Goal: Contribute content: Add original content to the website for others to see

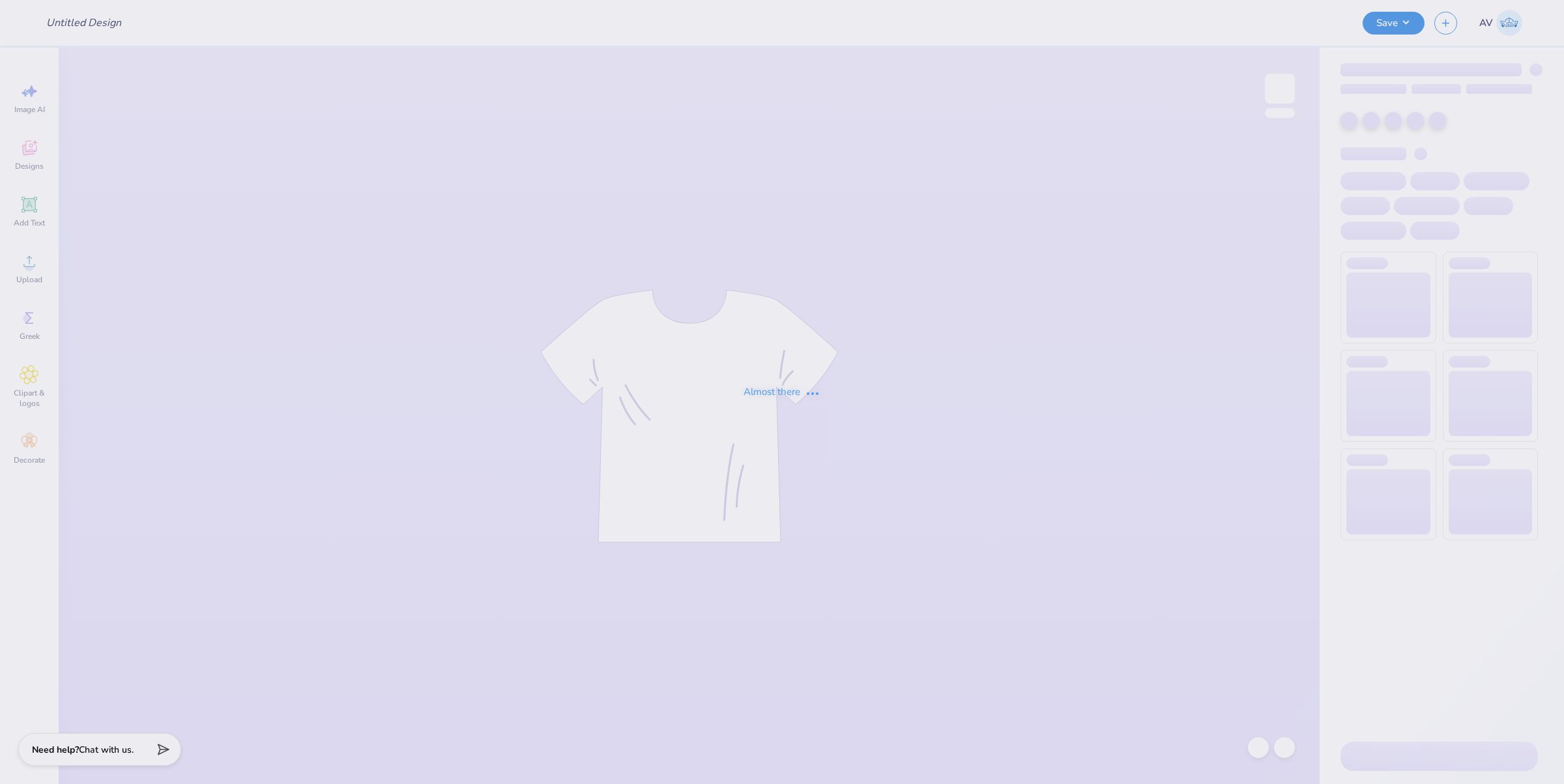
type input "SAE Fall Rush"
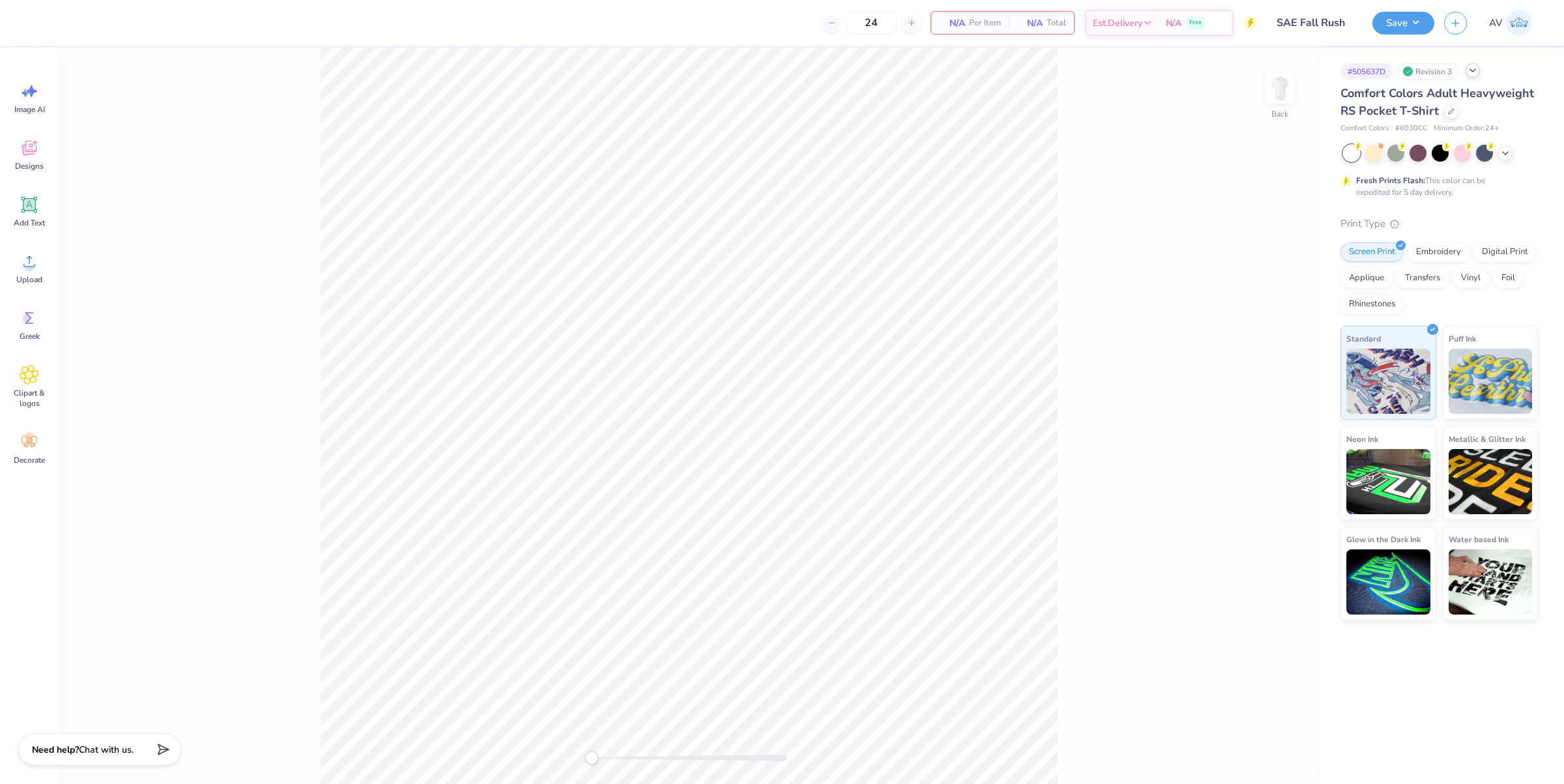
drag, startPoint x: 1461, startPoint y: 73, endPoint x: 1480, endPoint y: 71, distance: 19.1
click at [1467, 72] on div "# 505637D Revision 3" at bounding box center [1439, 71] width 198 height 16
click at [1480, 71] on div at bounding box center [1473, 71] width 14 height 14
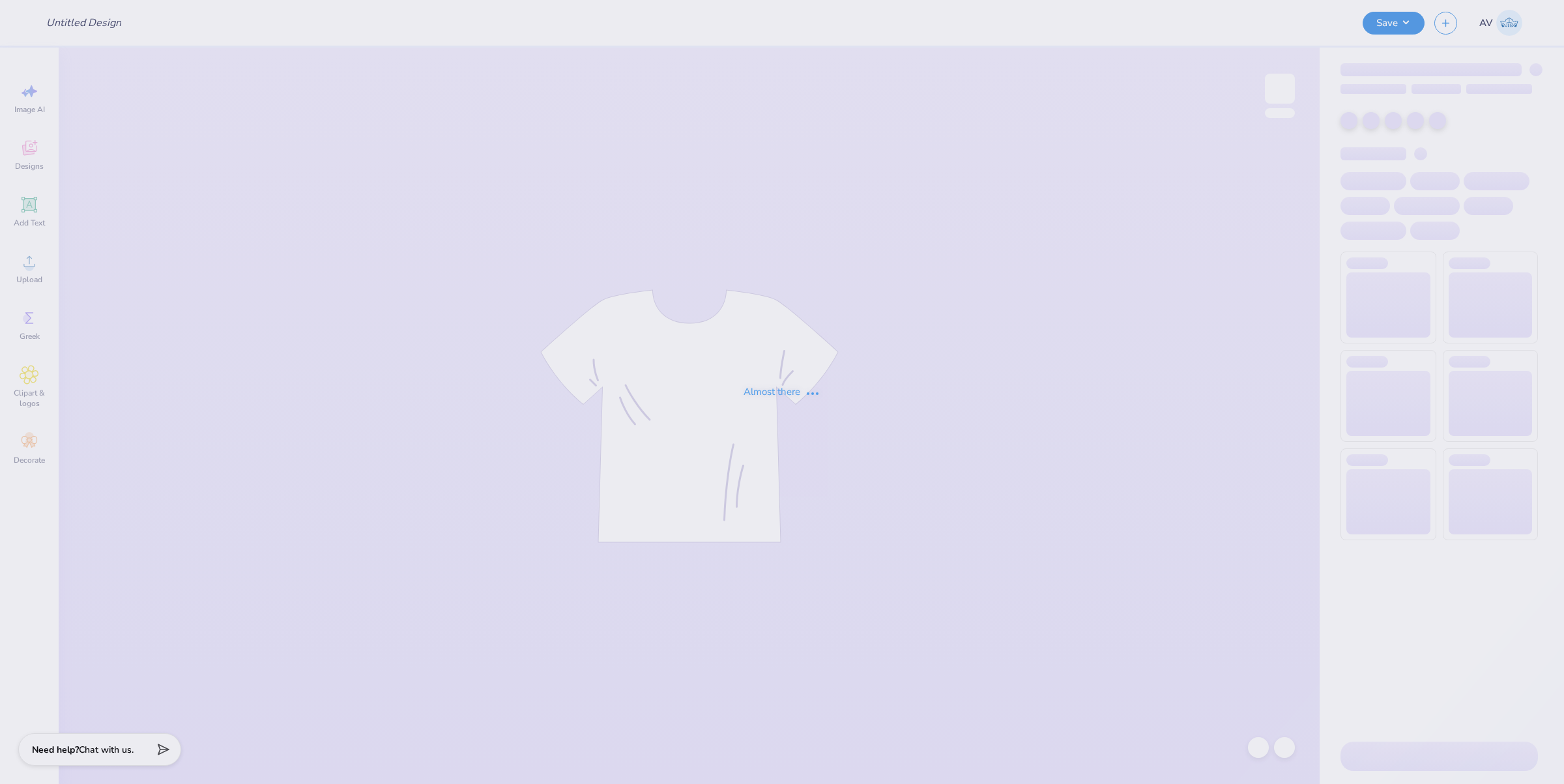
type input "PA week shirt"
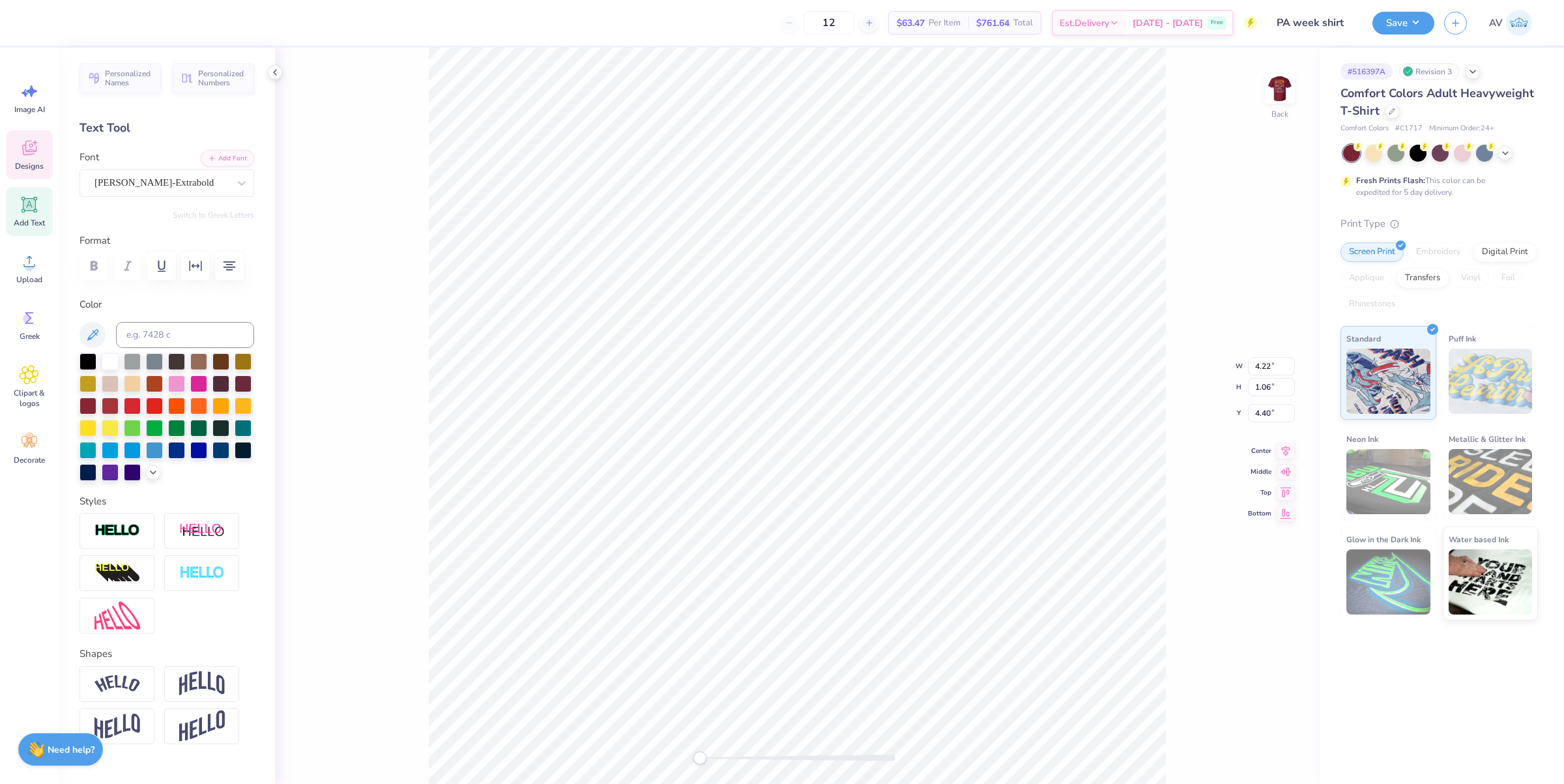
scroll to position [13, 2]
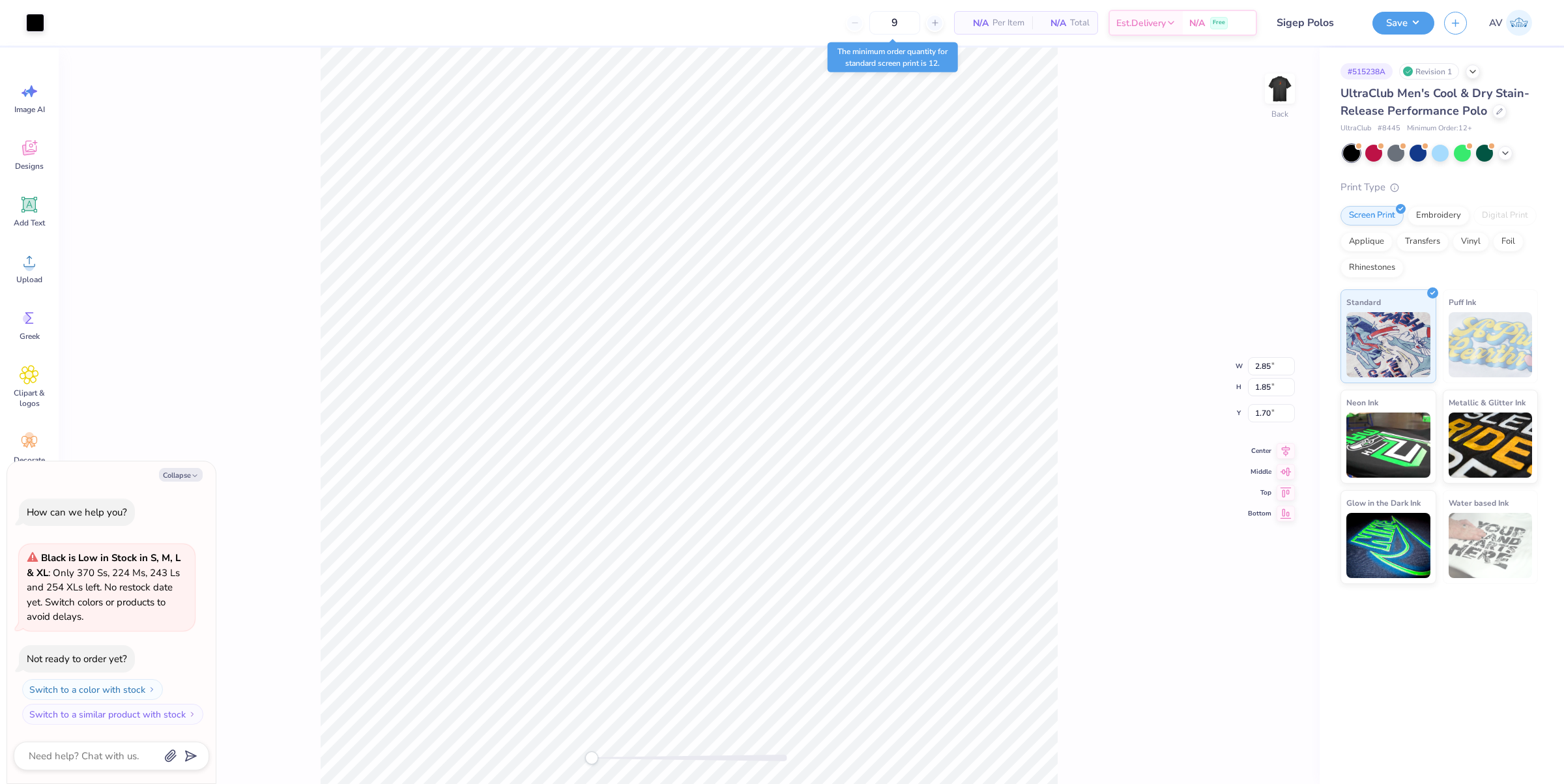
type textarea "x"
type input "1.02"
type input "0.94"
type textarea "x"
type input "0.78"
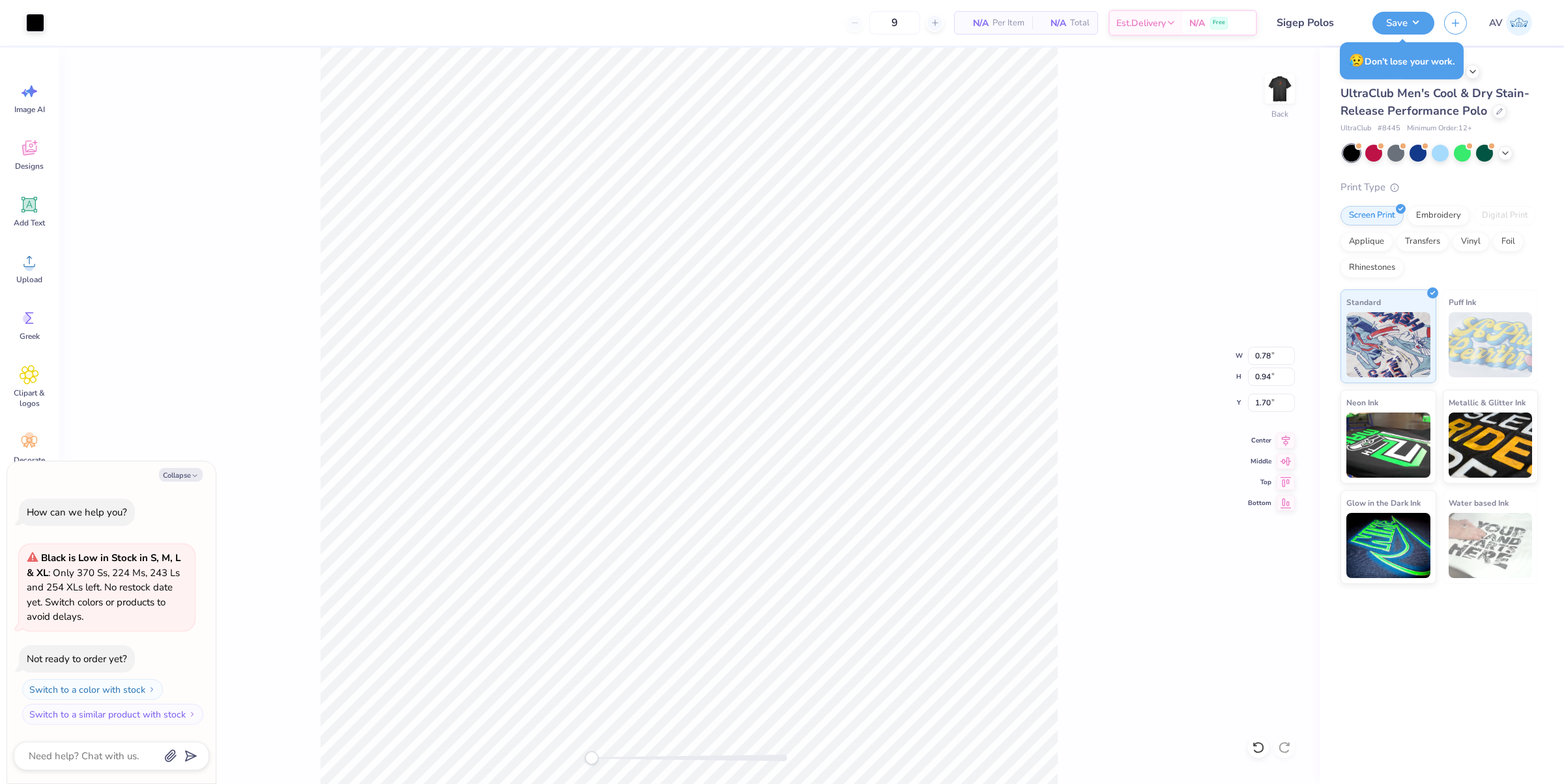
type textarea "x"
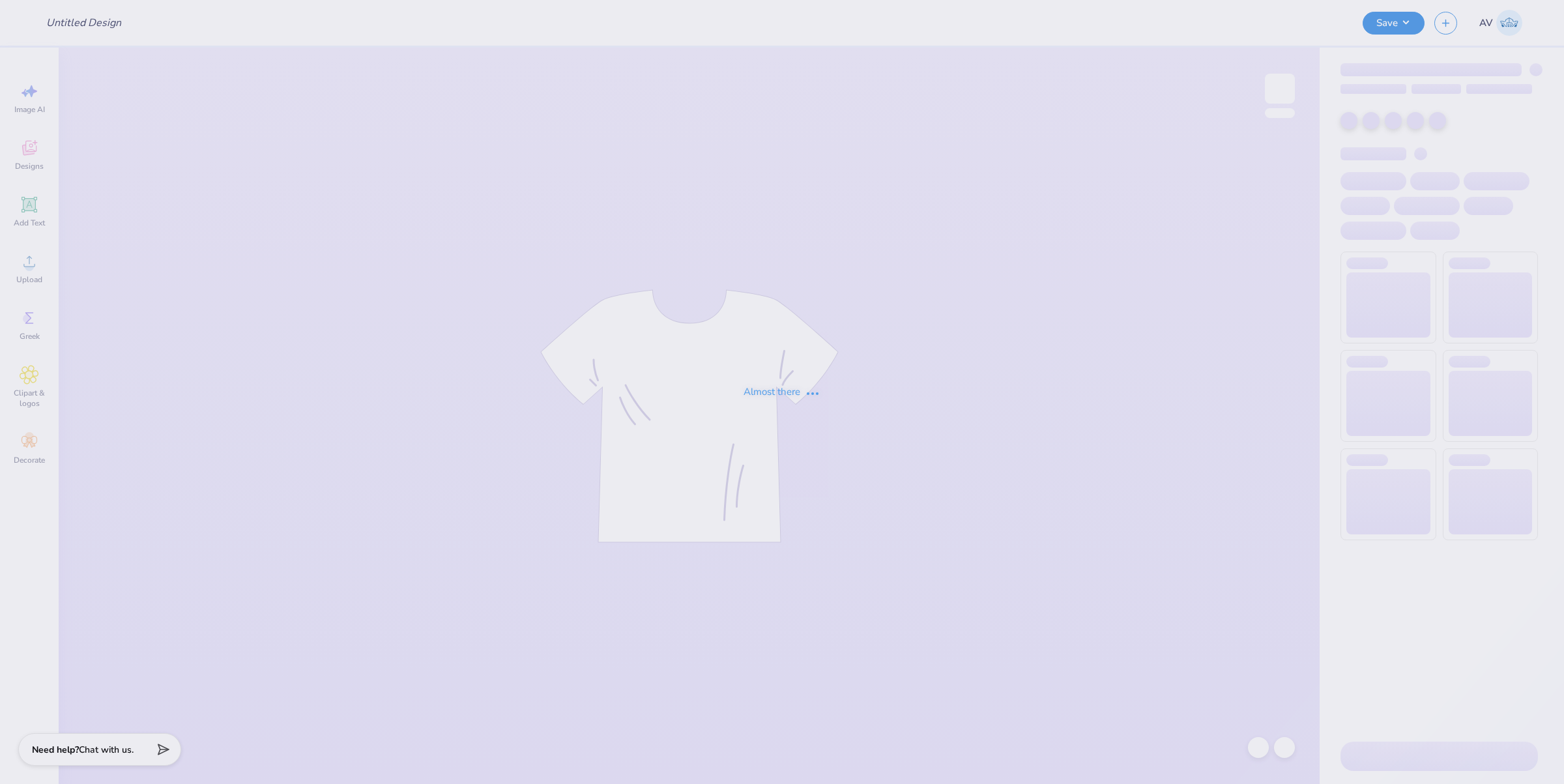
type input "Eryca Bennett : Villanova University"
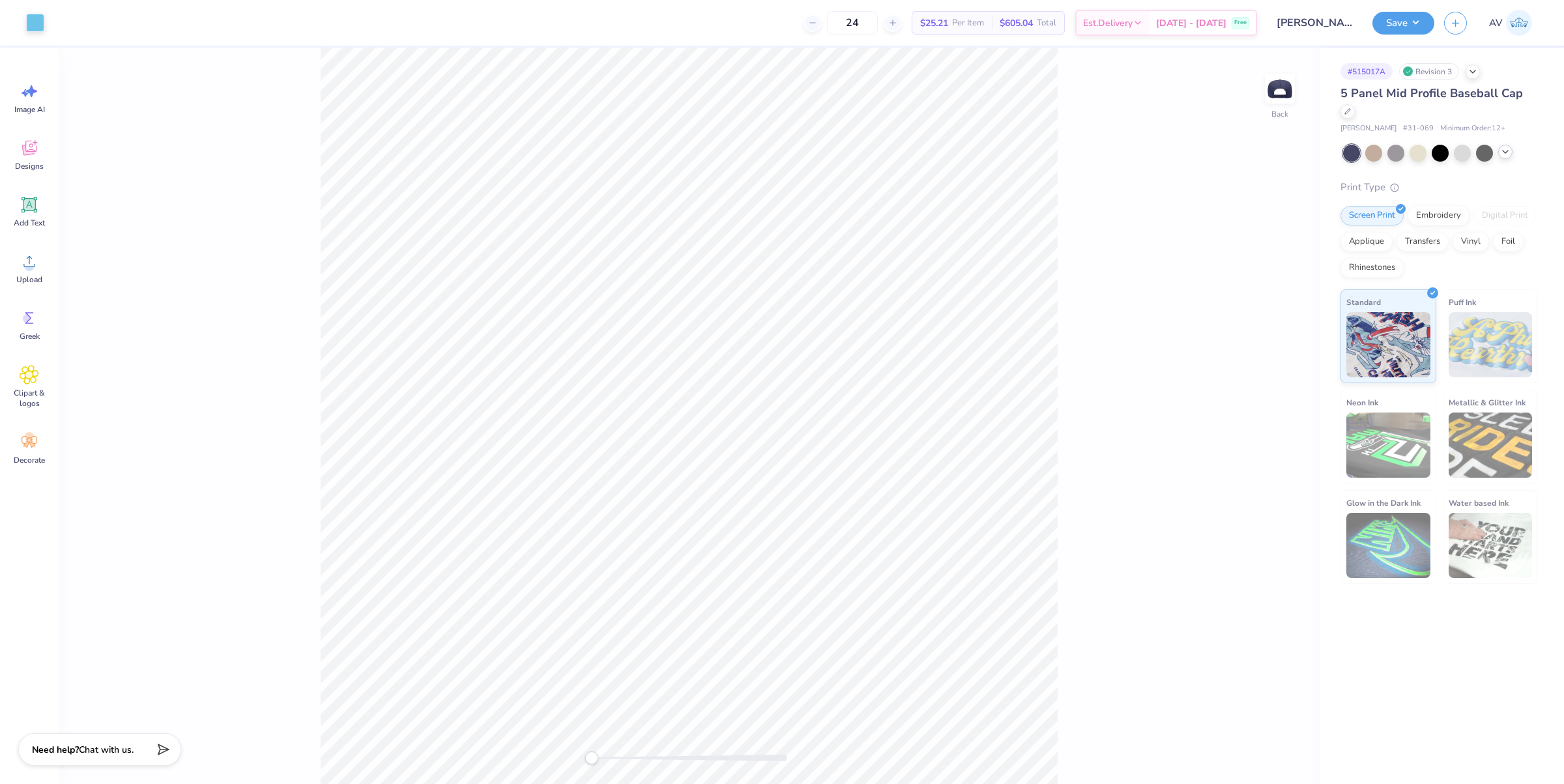
click at [1505, 154] on icon at bounding box center [1505, 152] width 10 height 10
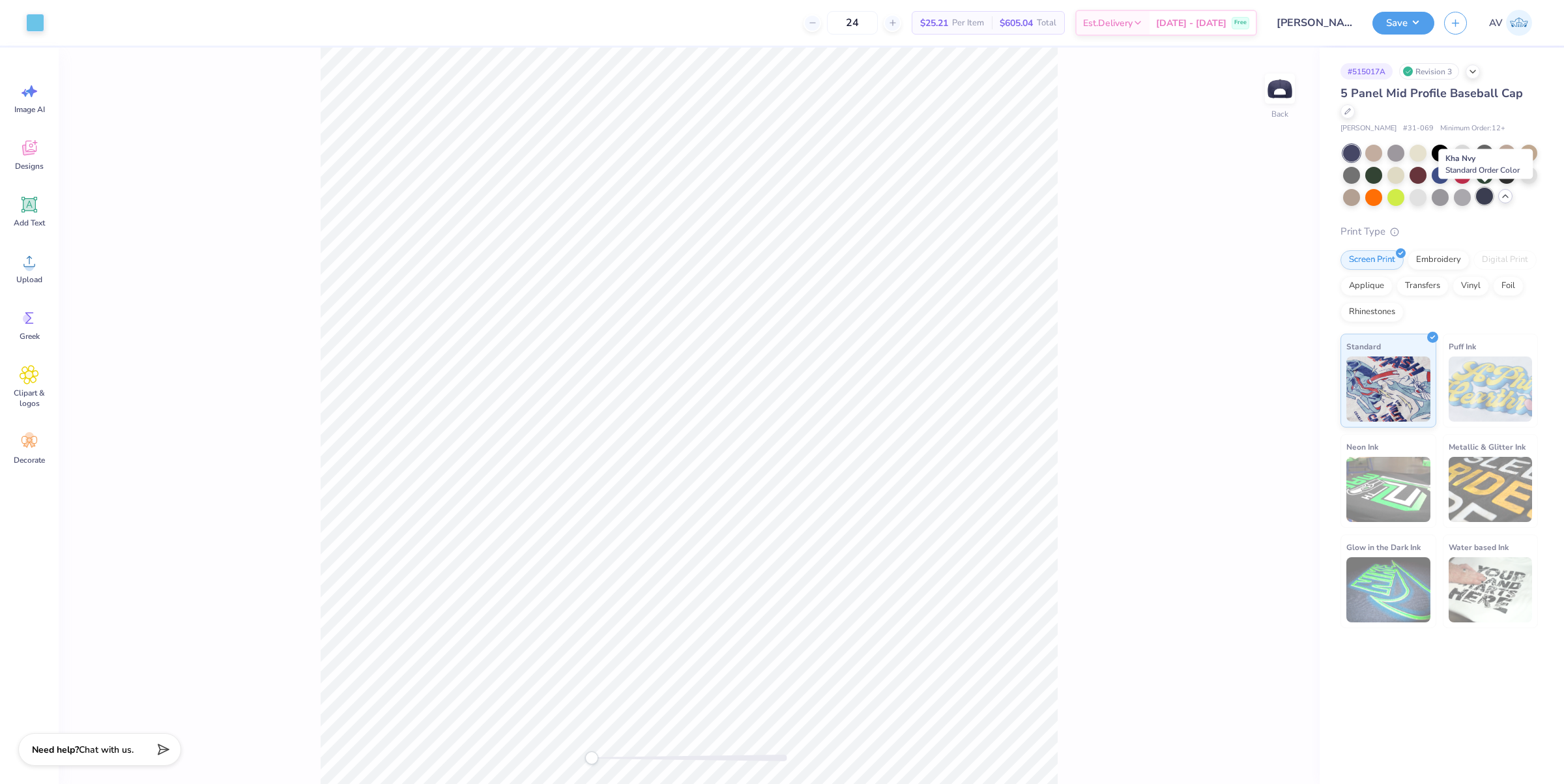
click at [1483, 201] on div at bounding box center [1484, 196] width 17 height 17
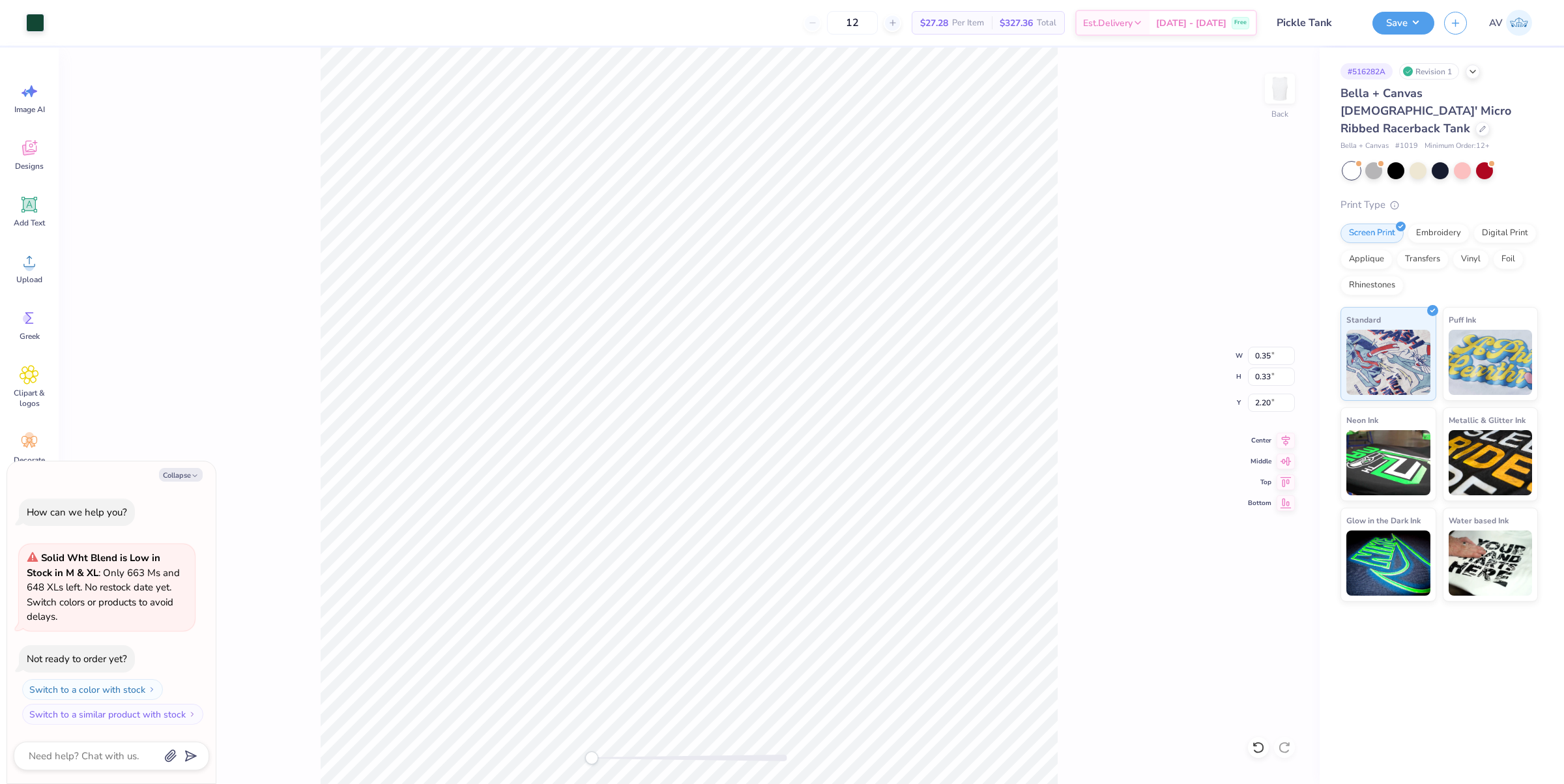
scroll to position [10, 0]
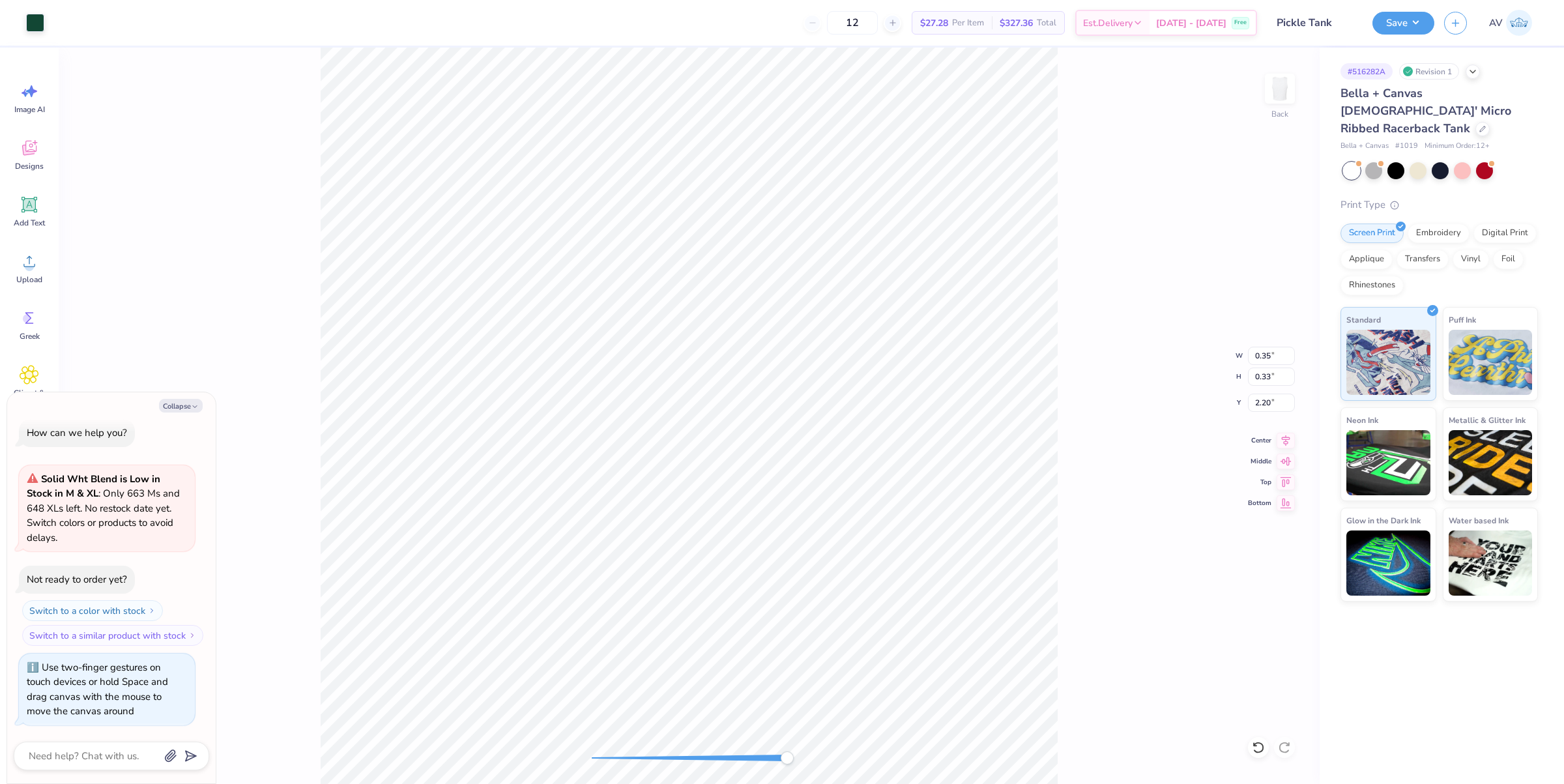
type textarea "x"
type input "0.22"
type input "0.26"
type input "4.03"
type textarea "x"
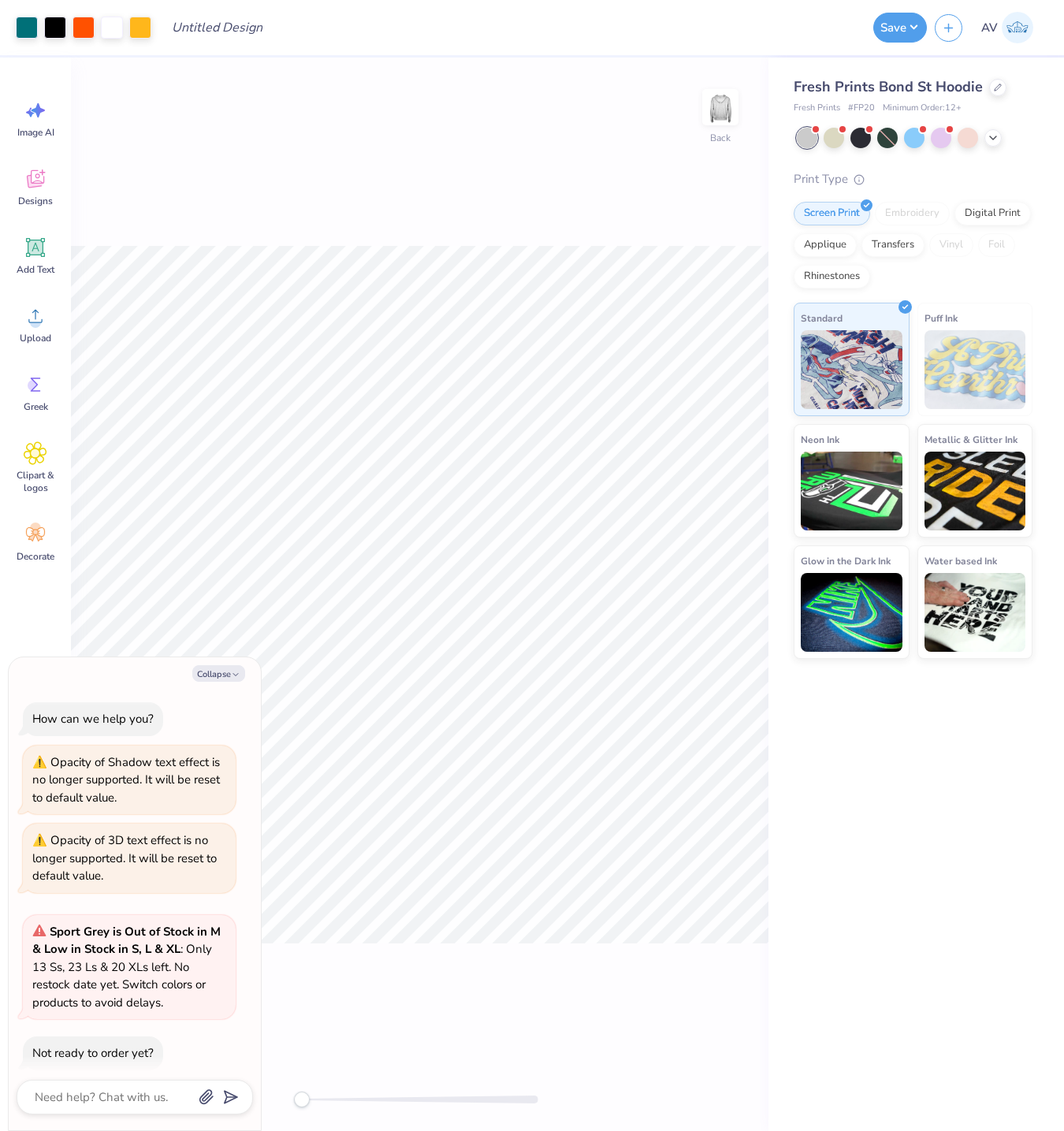
scroll to position [73, 0]
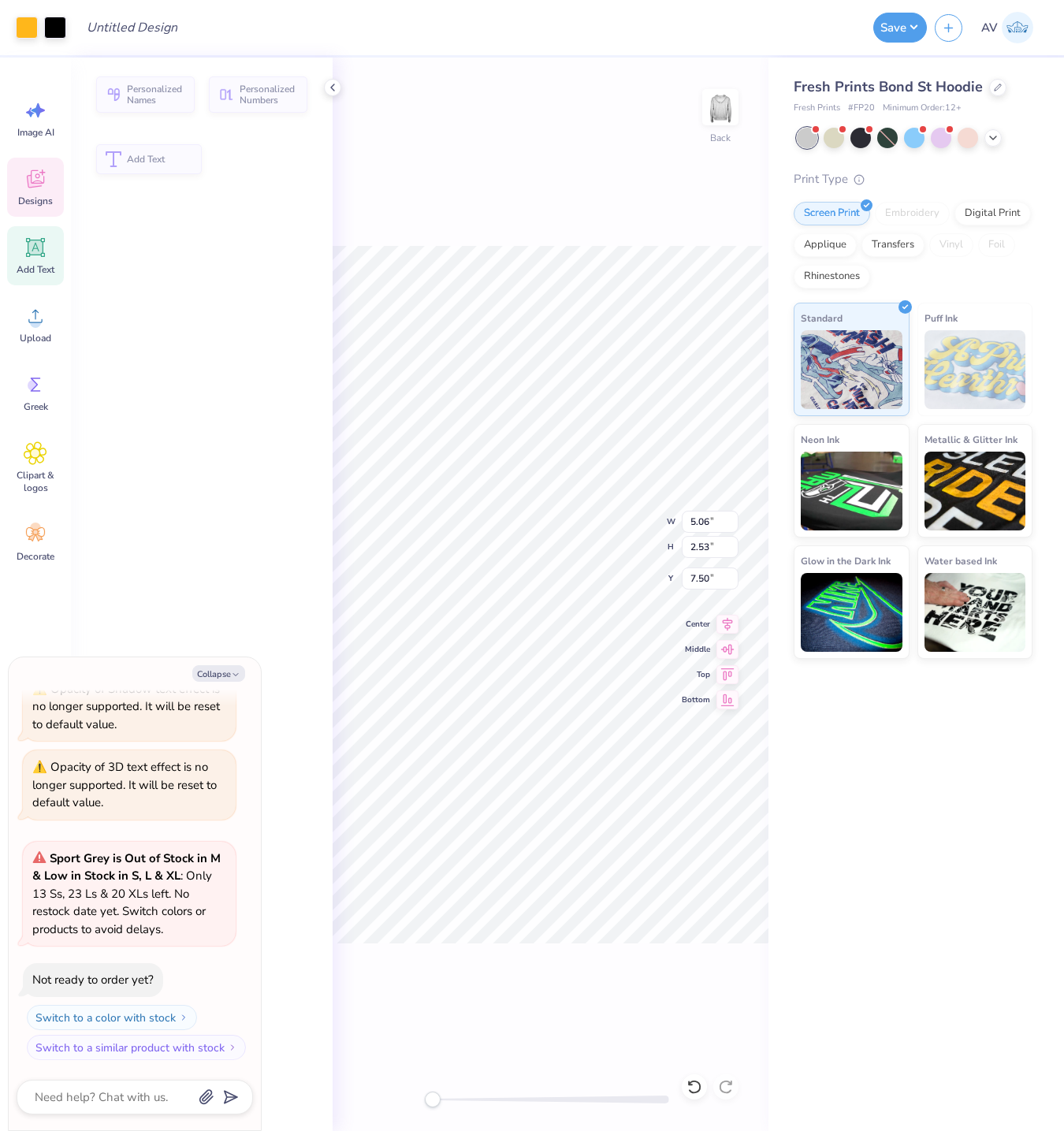
type textarea "x"
type input "5.06"
type input "2.53"
type input "7.50"
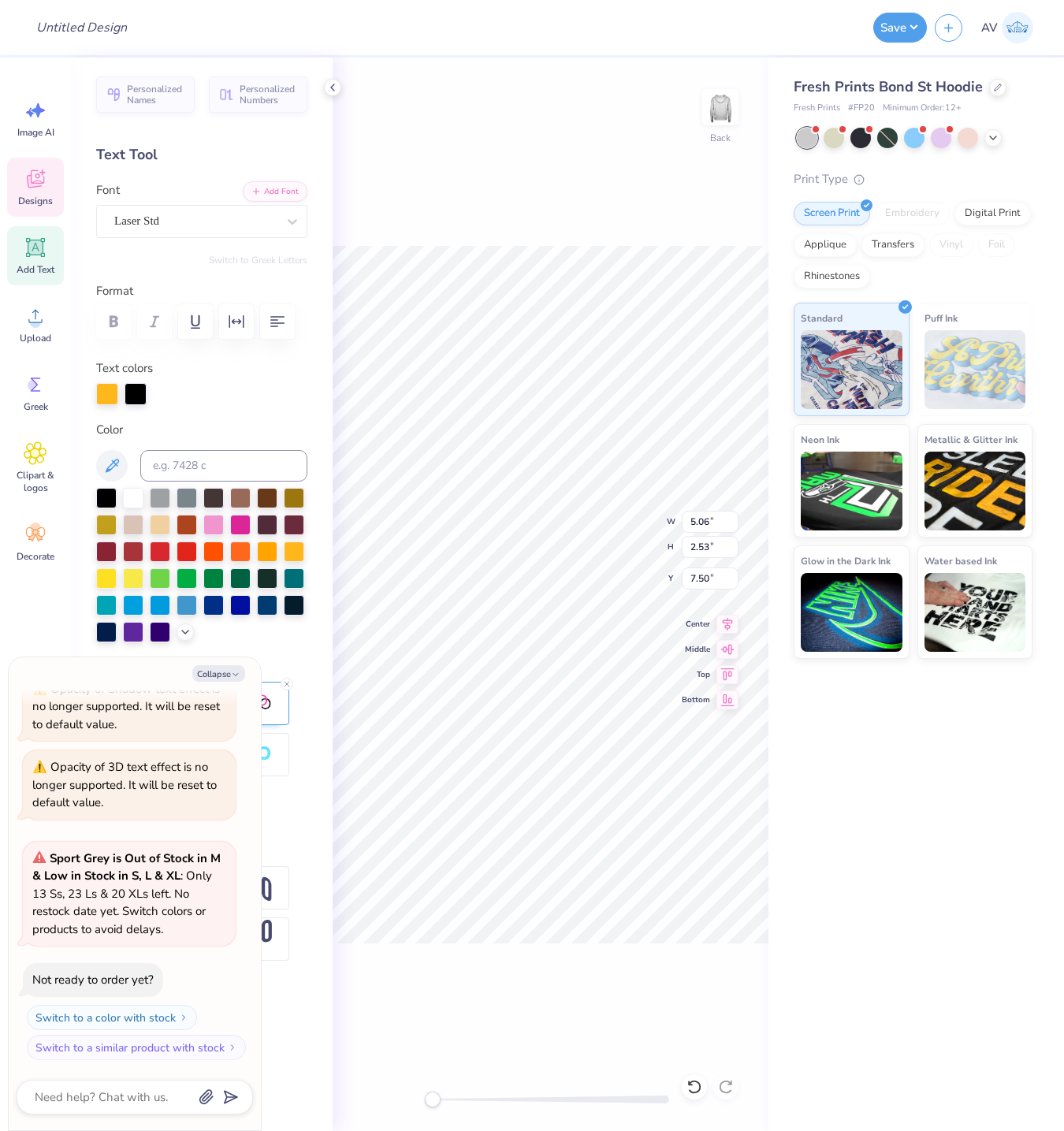
type textarea "x"
type input "4.57"
type input "3.08"
type input "9.35"
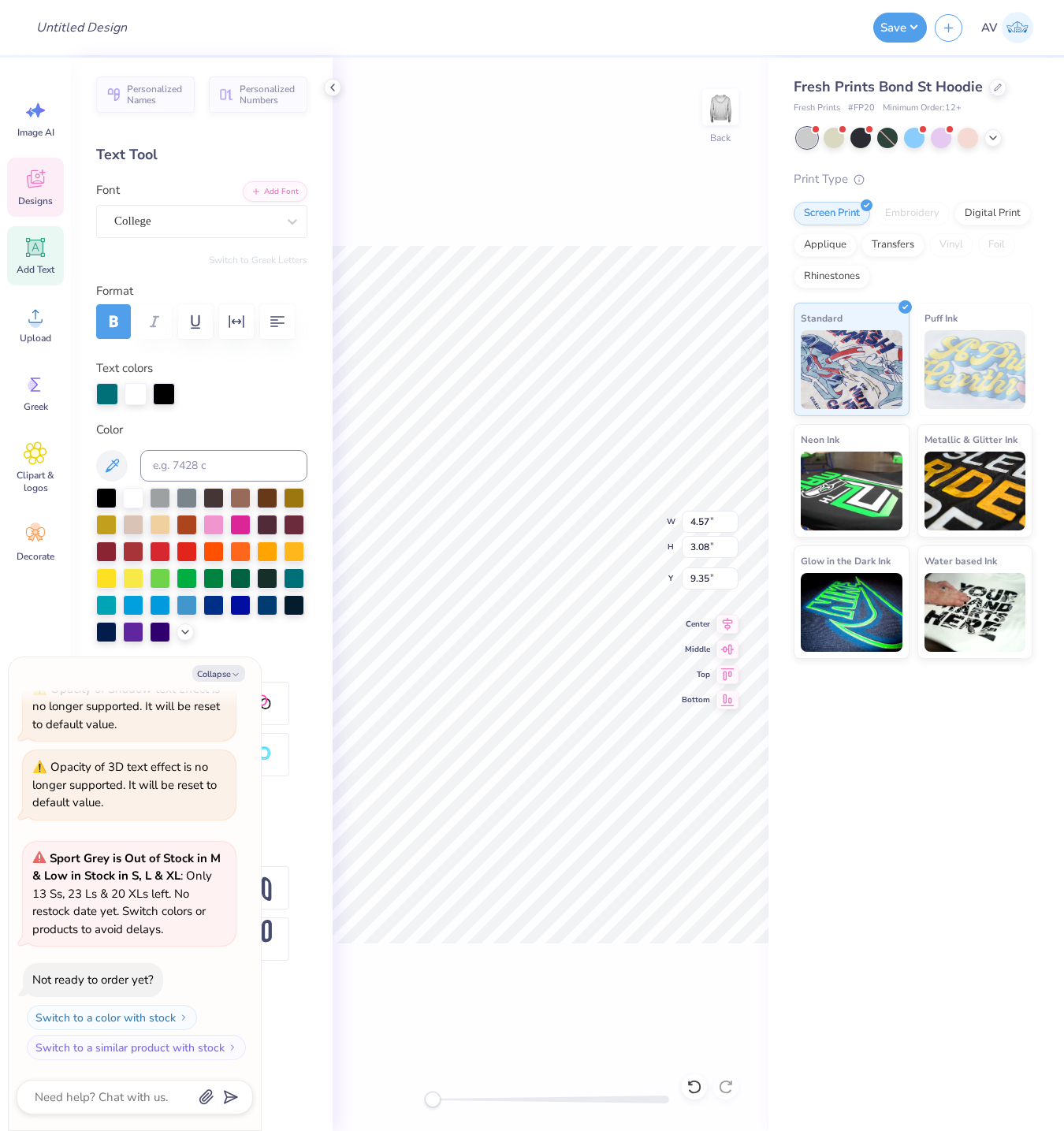
type textarea "x"
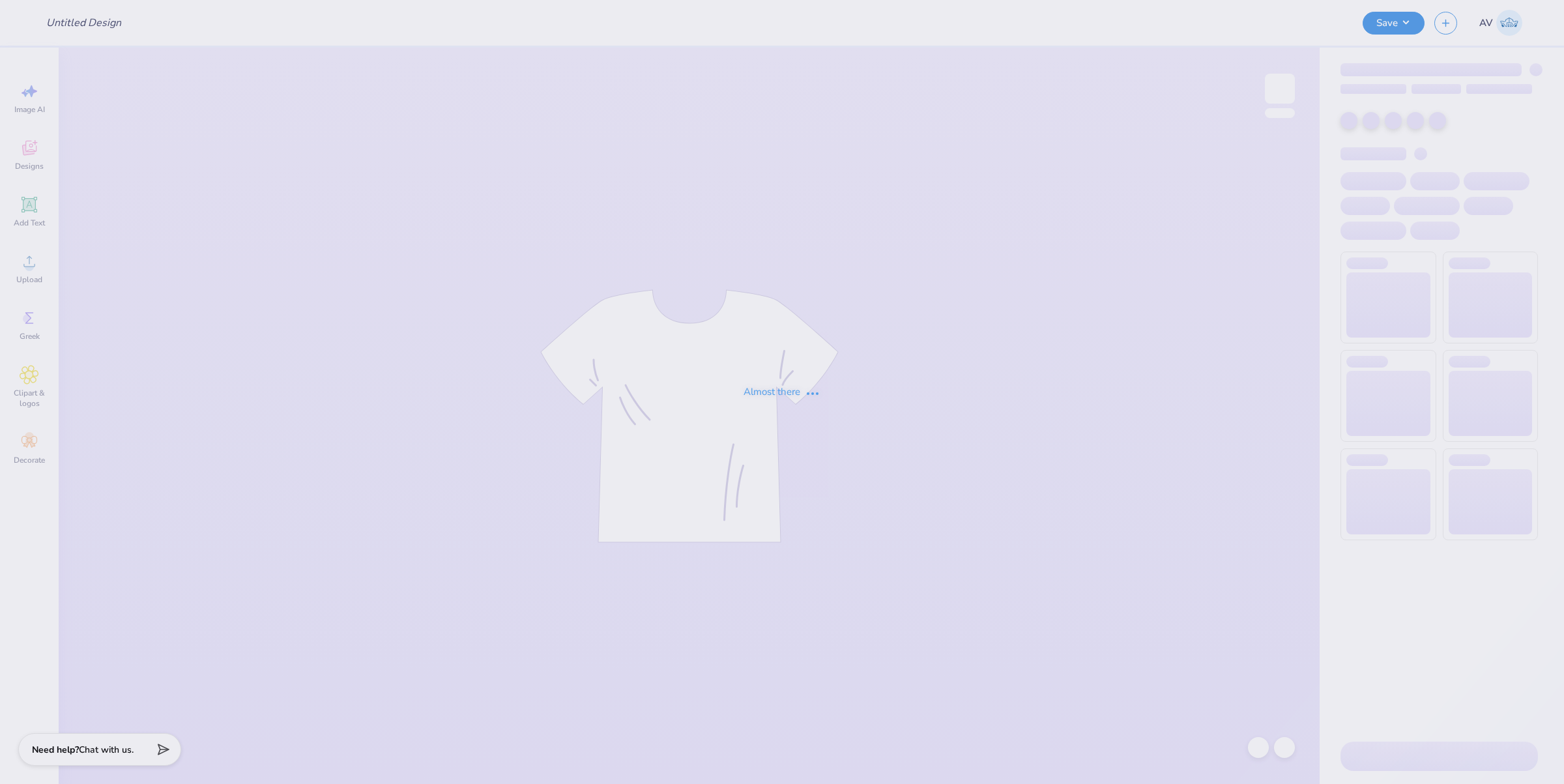
type input "AEPHI"
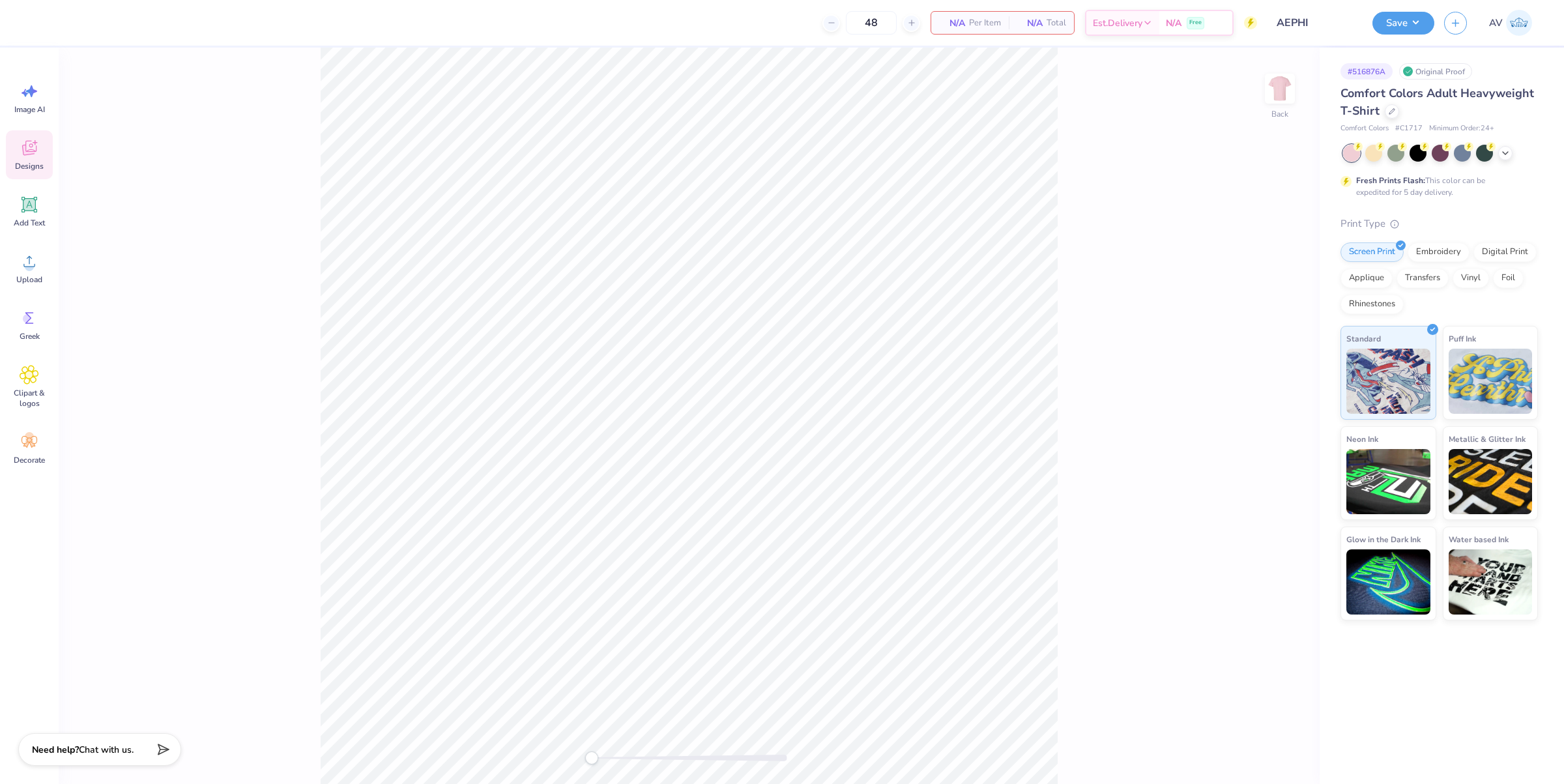
drag, startPoint x: 36, startPoint y: 160, endPoint x: 20, endPoint y: 161, distance: 16.0
click at [36, 160] on div "Designs" at bounding box center [29, 154] width 47 height 49
